Goal: Complete application form

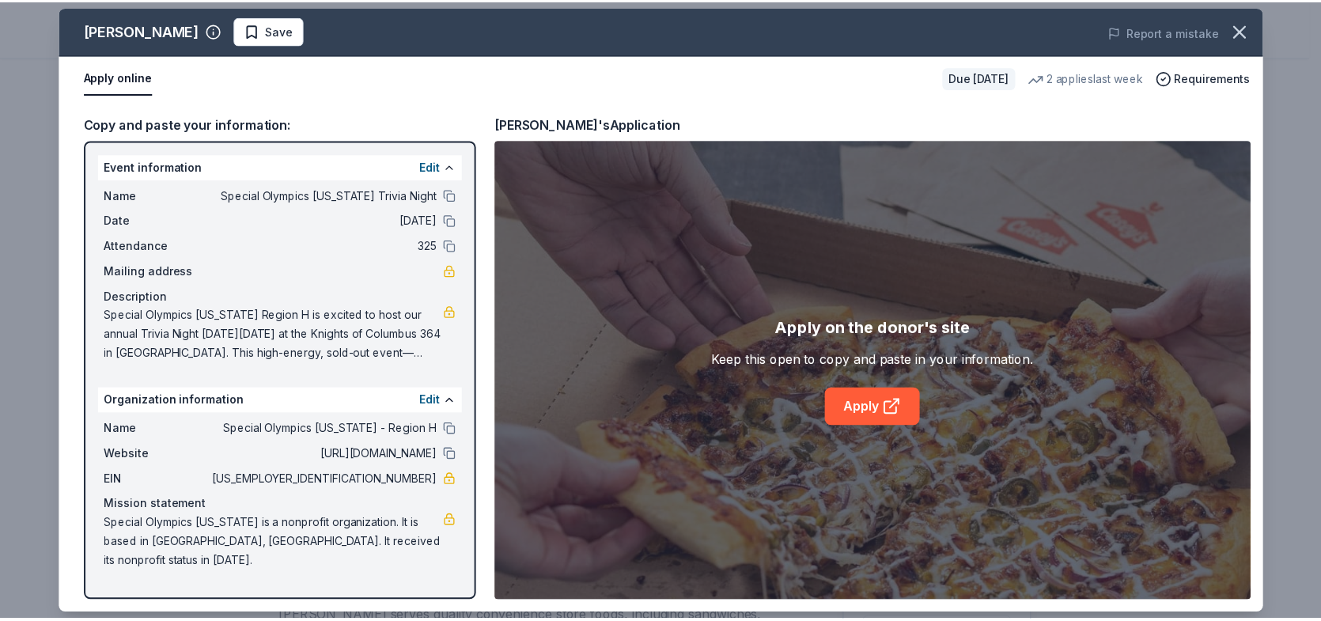
scroll to position [396, 0]
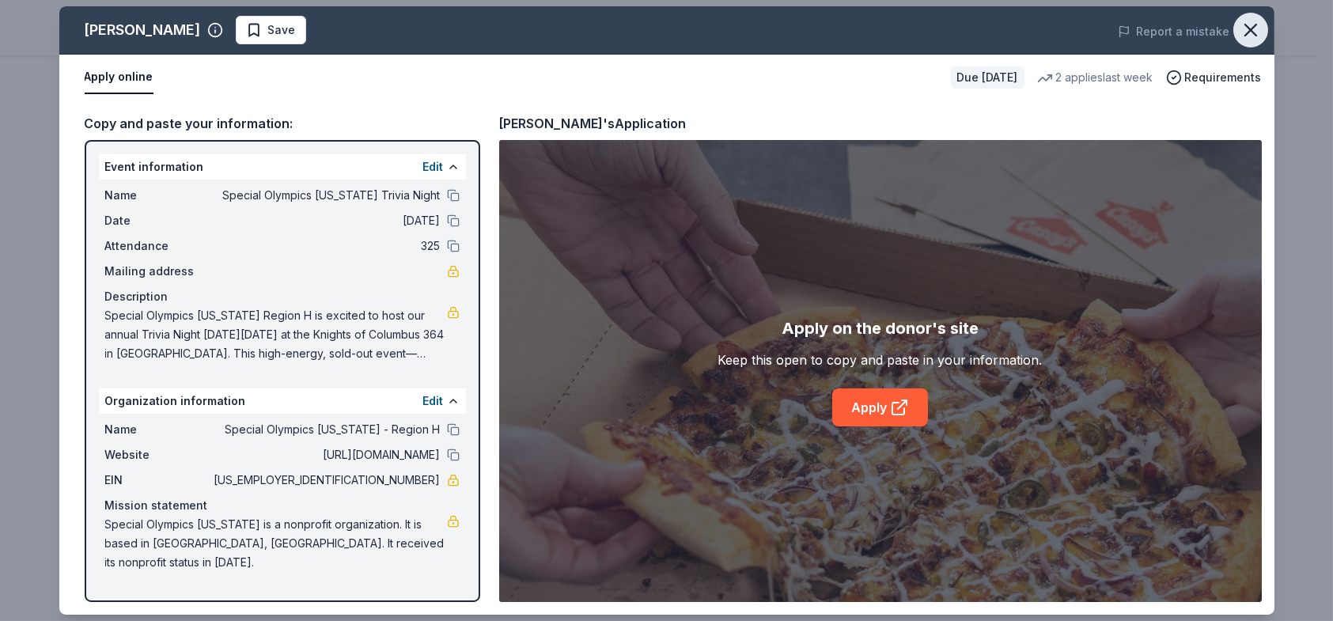
click at [1253, 31] on icon "button" at bounding box center [1250, 30] width 11 height 11
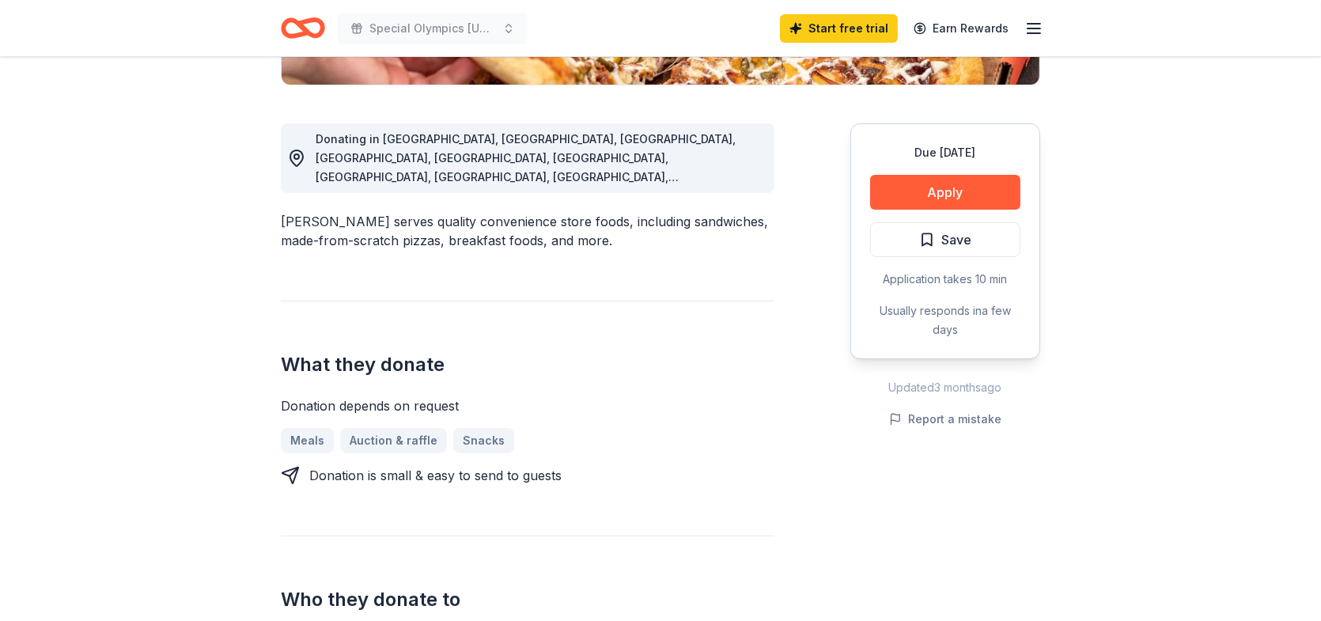
scroll to position [0, 0]
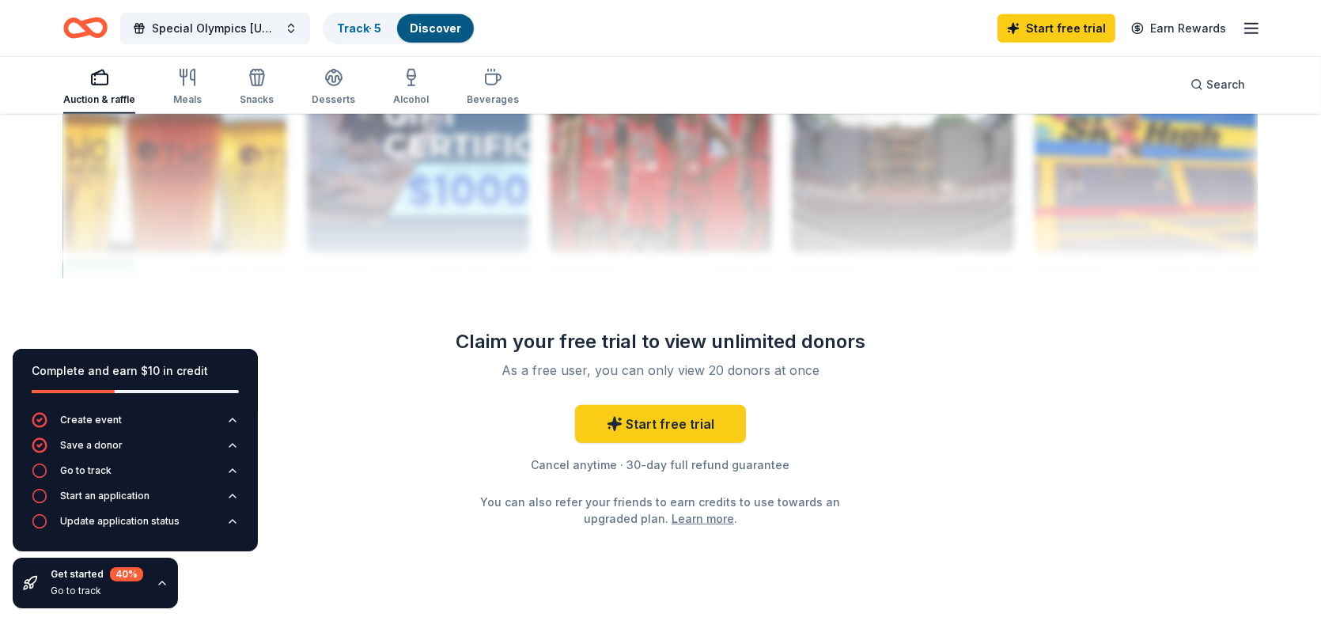
scroll to position [1677, 0]
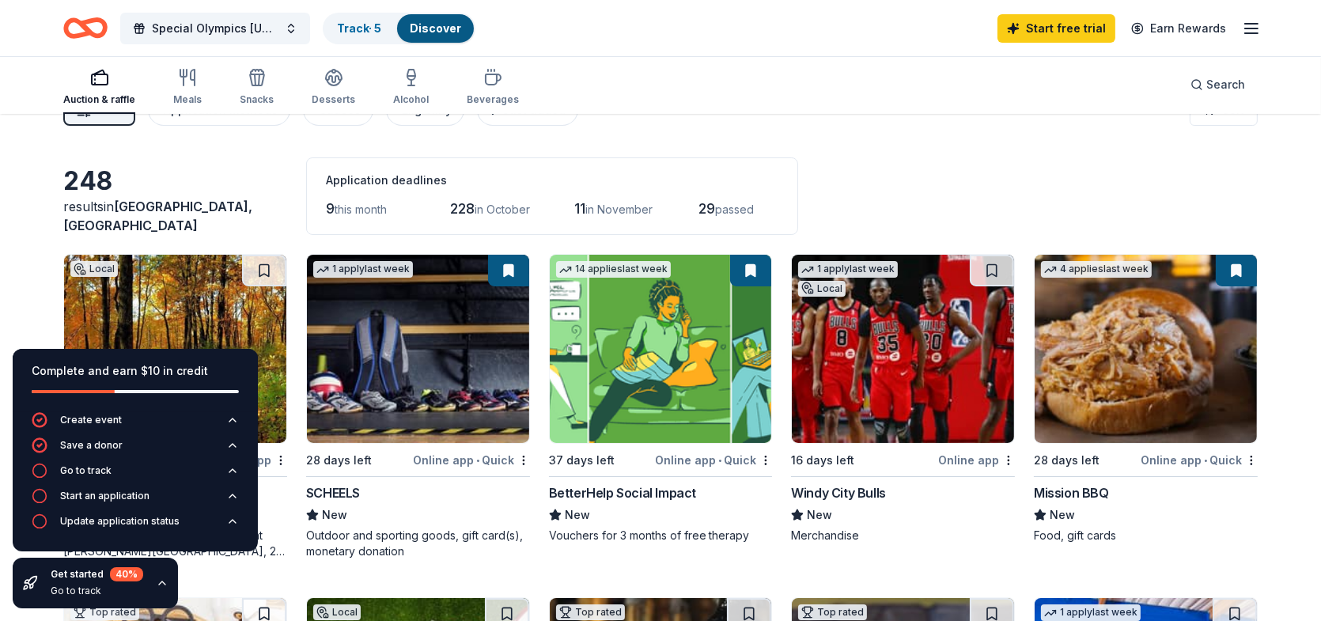
scroll to position [0, 0]
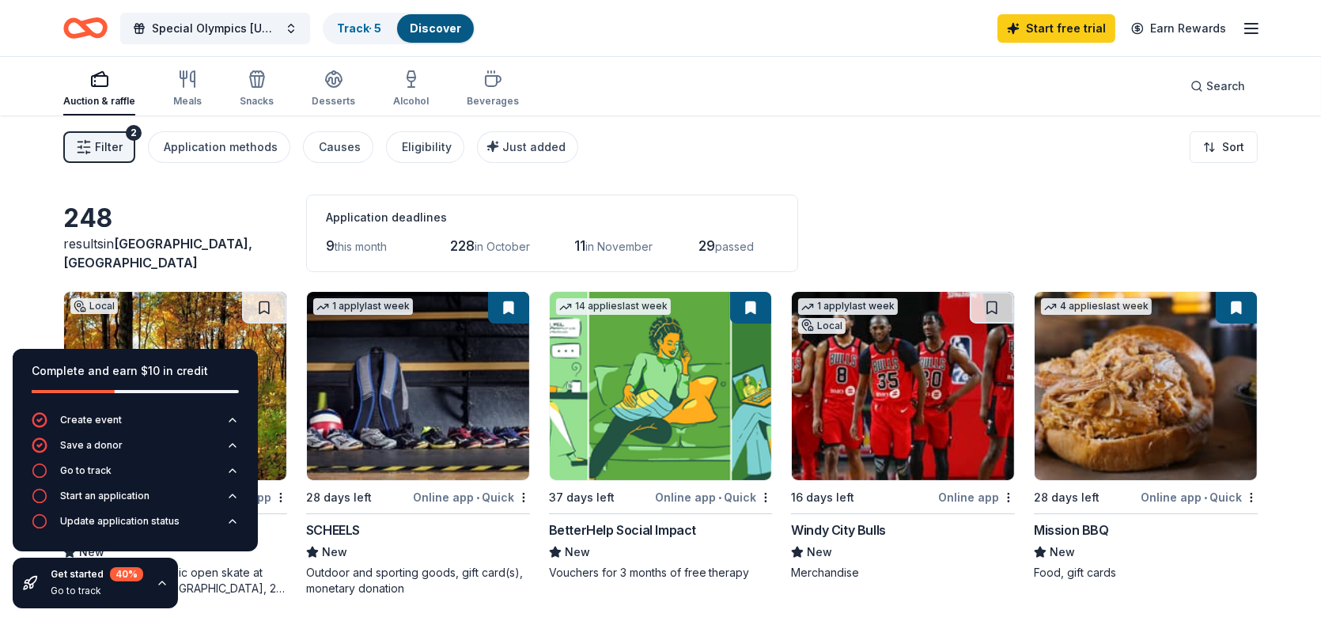
click at [856, 532] on div "Windy City Bulls" at bounding box center [838, 530] width 95 height 19
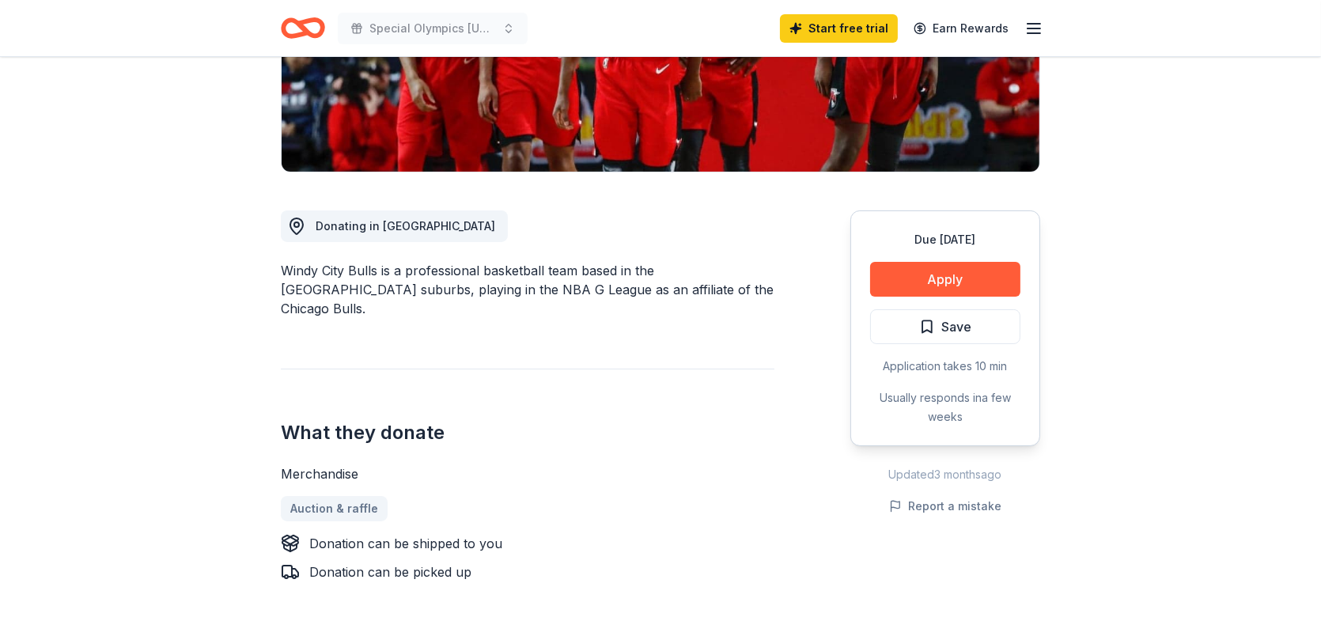
scroll to position [317, 0]
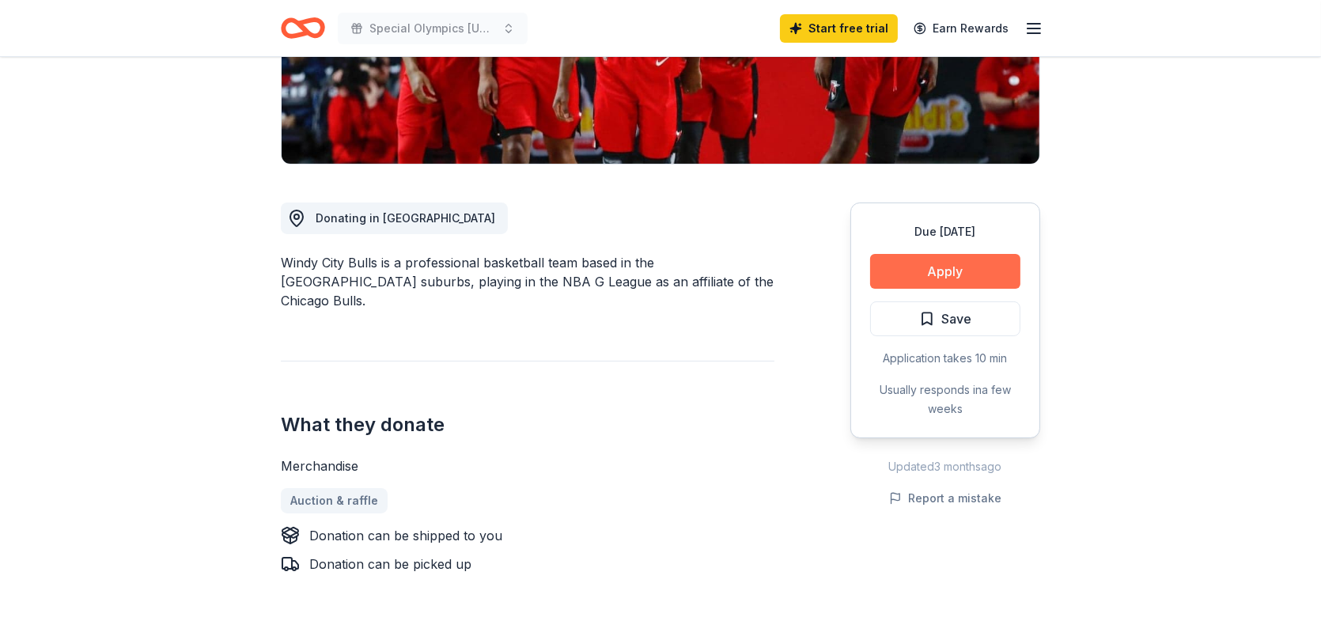
click at [965, 266] on button "Apply" at bounding box center [945, 271] width 150 height 35
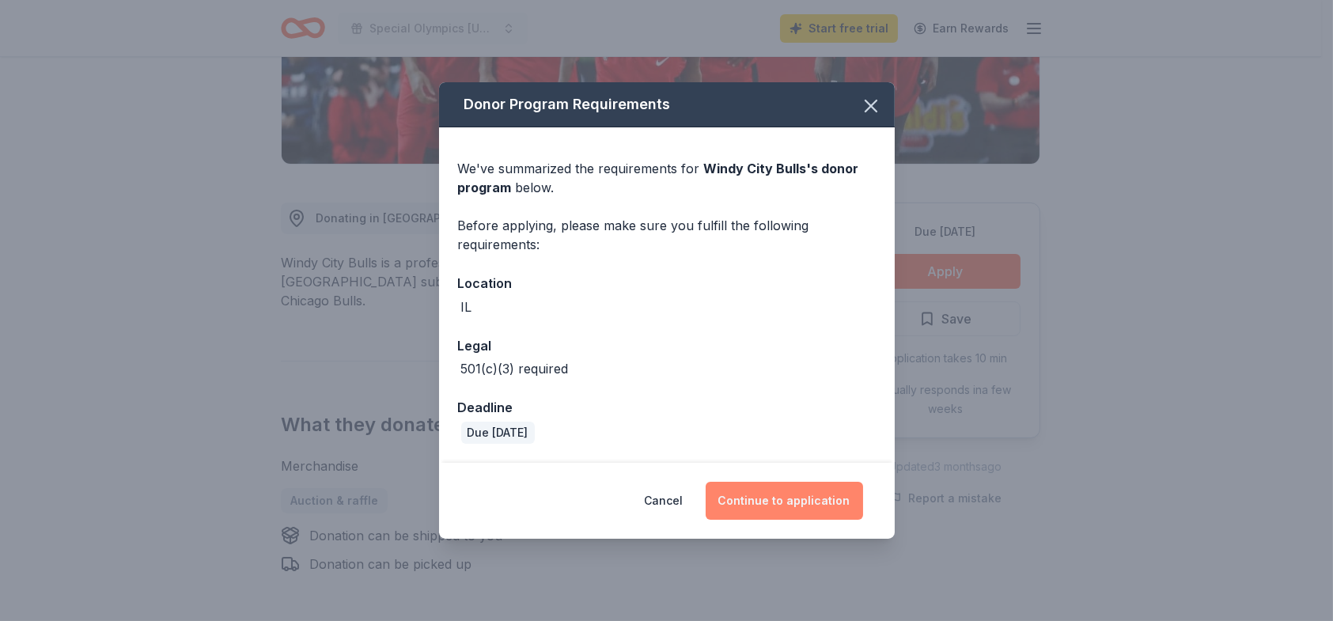
click at [801, 498] on button "Continue to application" at bounding box center [784, 501] width 157 height 38
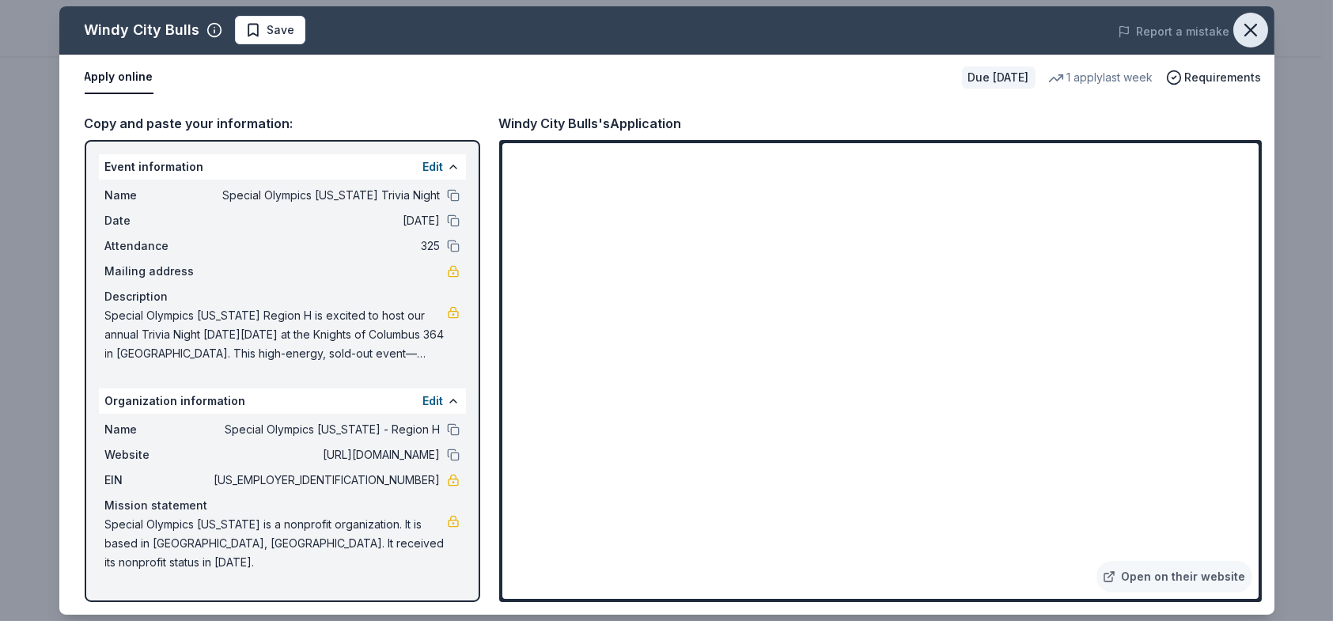
click at [1260, 36] on icon "button" at bounding box center [1251, 30] width 22 height 22
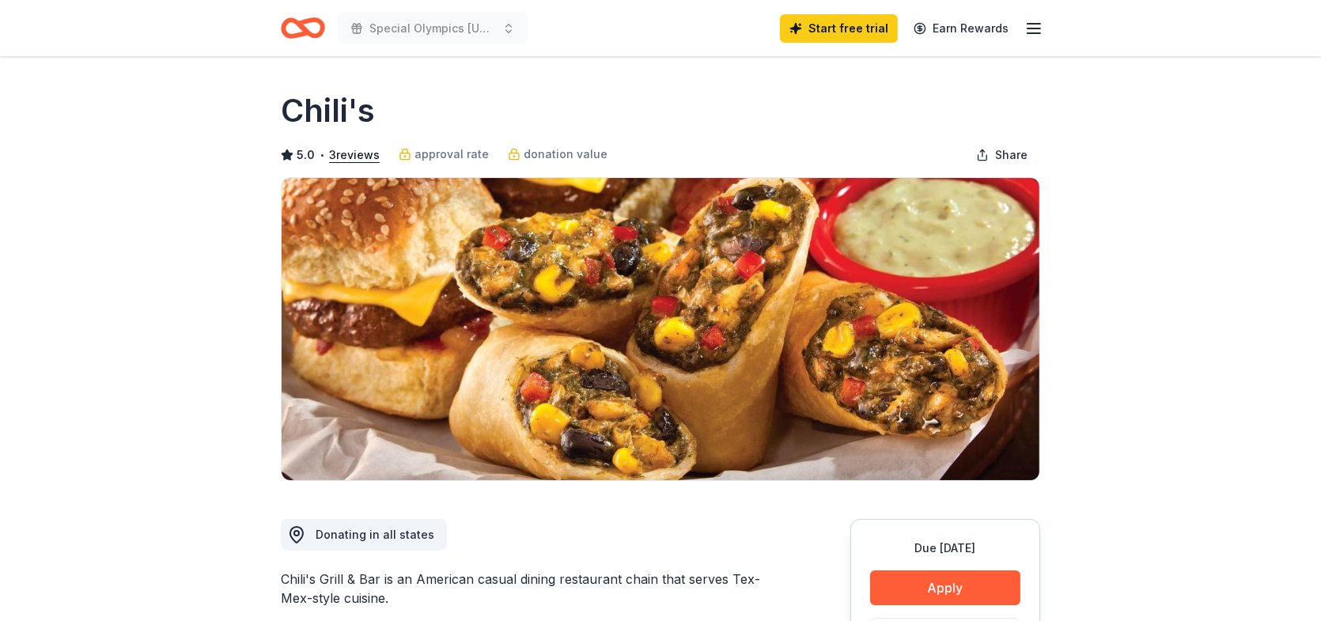
click at [695, 120] on div "Chili's" at bounding box center [661, 111] width 760 height 44
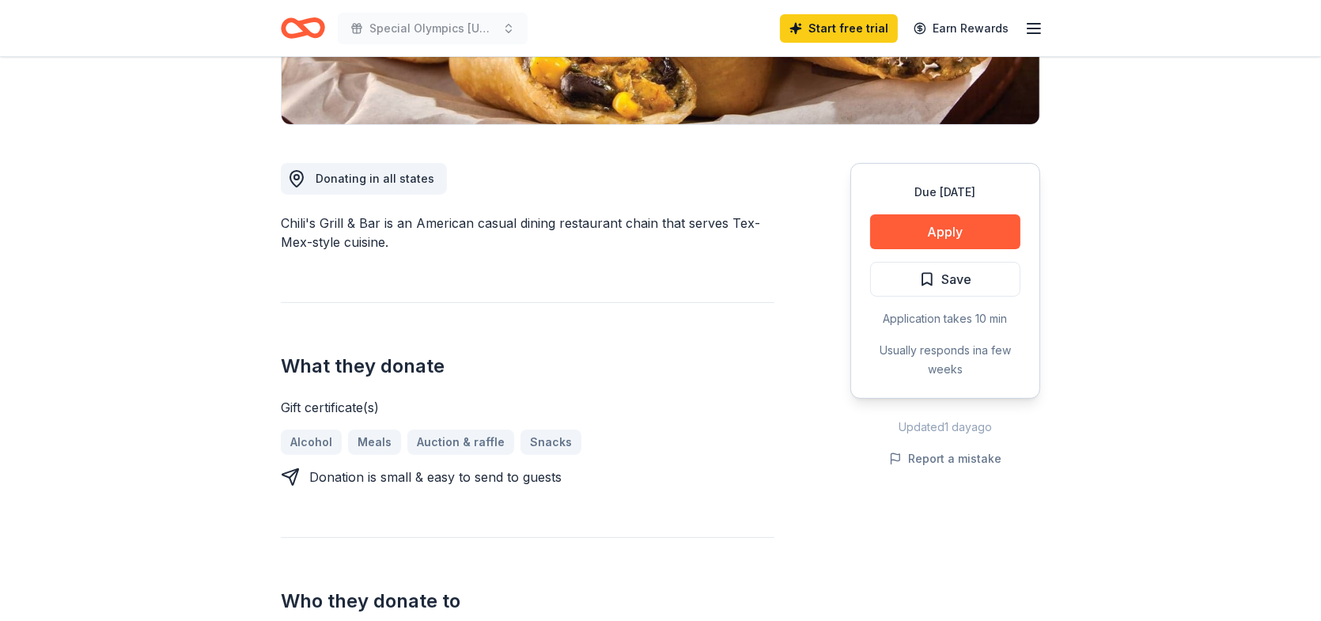
scroll to position [396, 0]
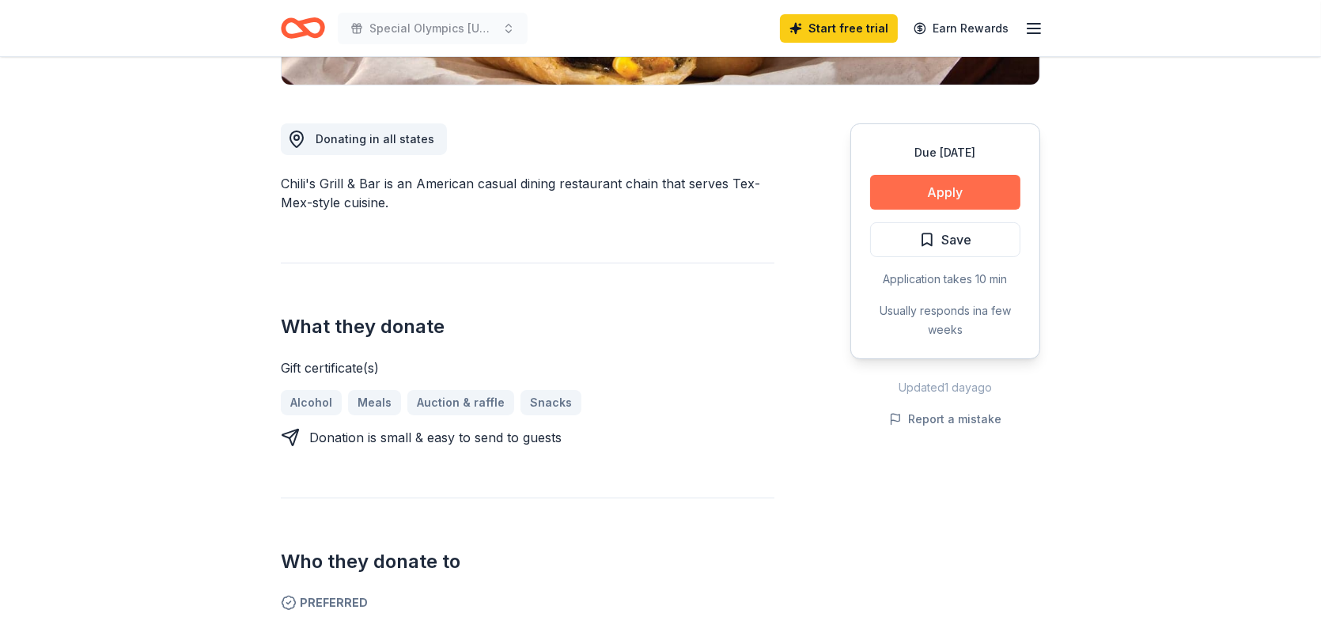
click at [975, 188] on button "Apply" at bounding box center [945, 192] width 150 height 35
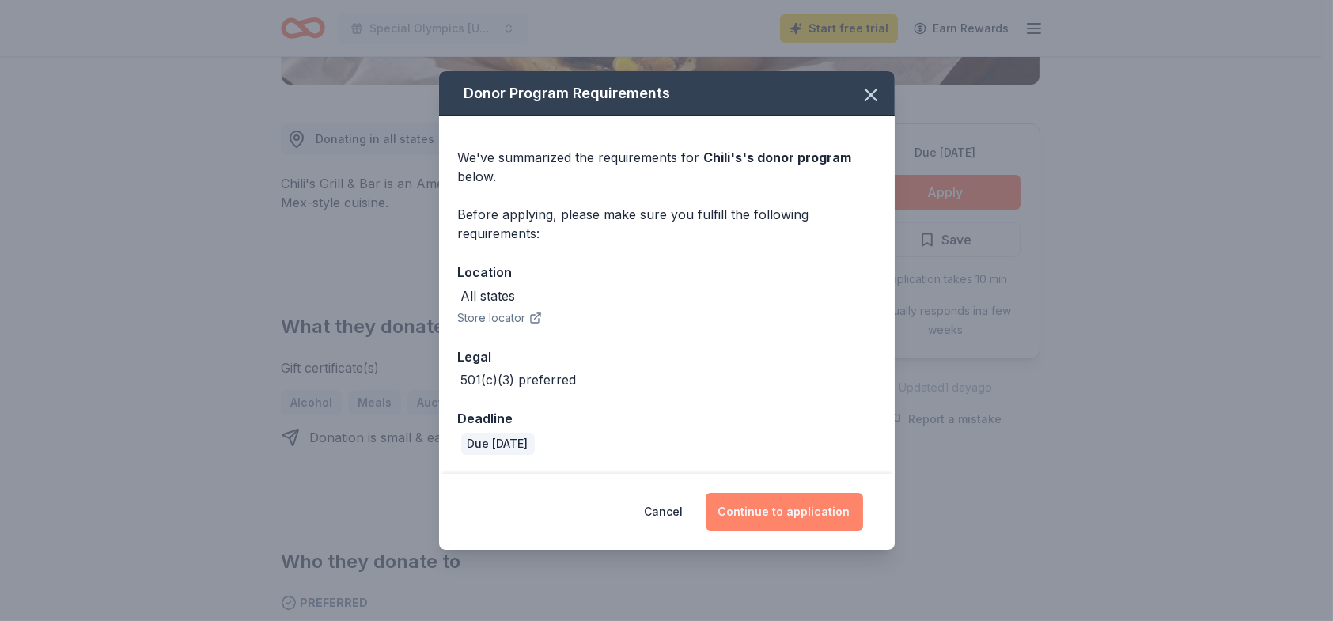
click at [814, 509] on button "Continue to application" at bounding box center [784, 512] width 157 height 38
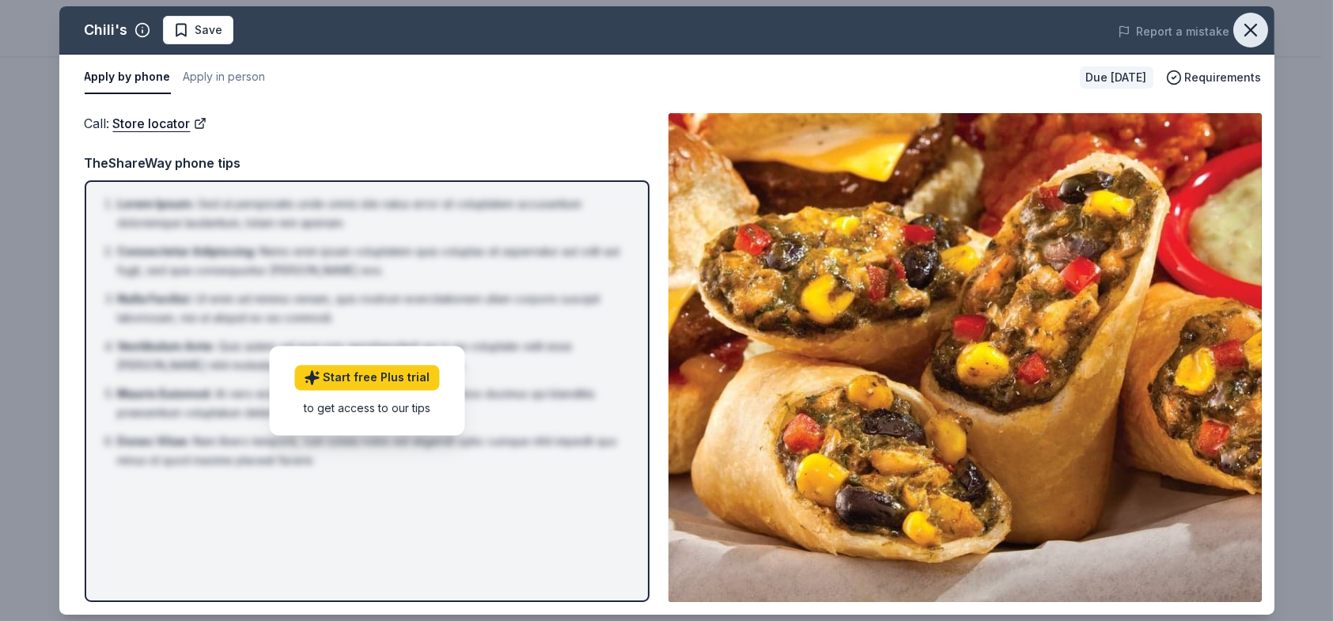
click at [1253, 27] on icon "button" at bounding box center [1250, 30] width 11 height 11
